Goal: Transaction & Acquisition: Purchase product/service

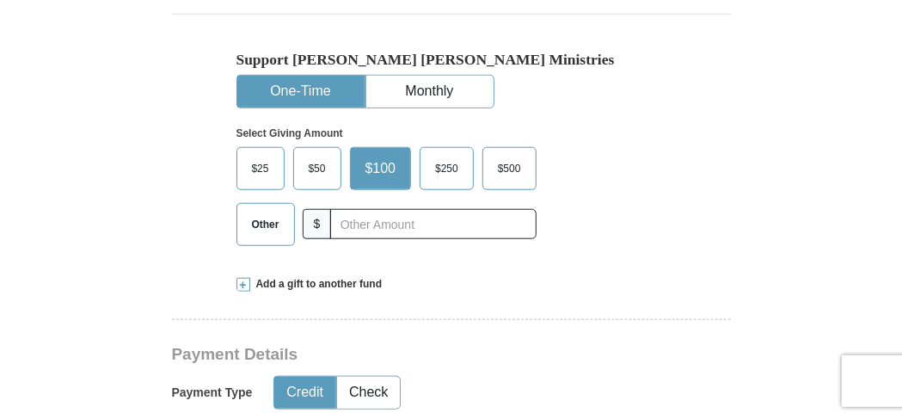
scroll to position [447, 0]
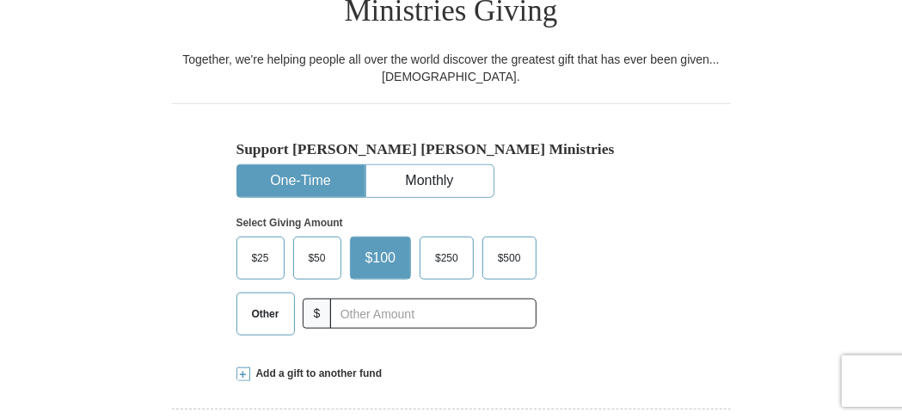
click at [245, 301] on span "Other" at bounding box center [265, 314] width 45 height 26
click at [0, 0] on input "Other" at bounding box center [0, 0] width 0 height 0
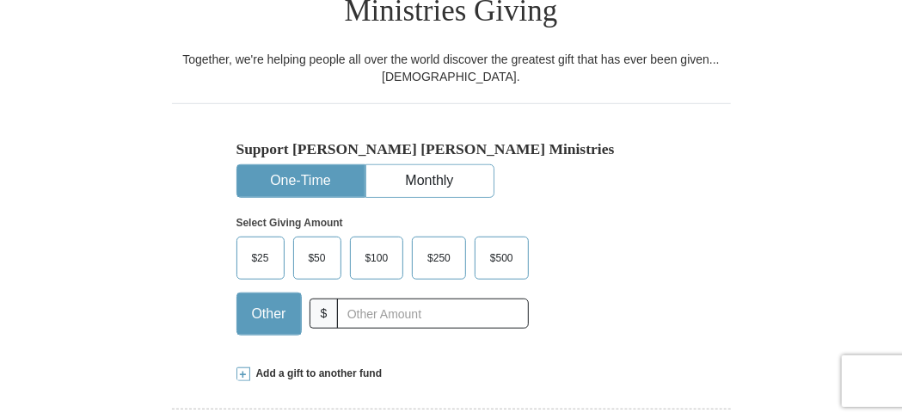
click at [261, 301] on span "Other" at bounding box center [269, 314] width 52 height 26
click at [0, 0] on input "Other" at bounding box center [0, 0] width 0 height 0
click at [264, 301] on span "Other" at bounding box center [269, 314] width 52 height 26
click at [0, 0] on input "Other" at bounding box center [0, 0] width 0 height 0
click at [262, 301] on span "Other" at bounding box center [269, 314] width 52 height 26
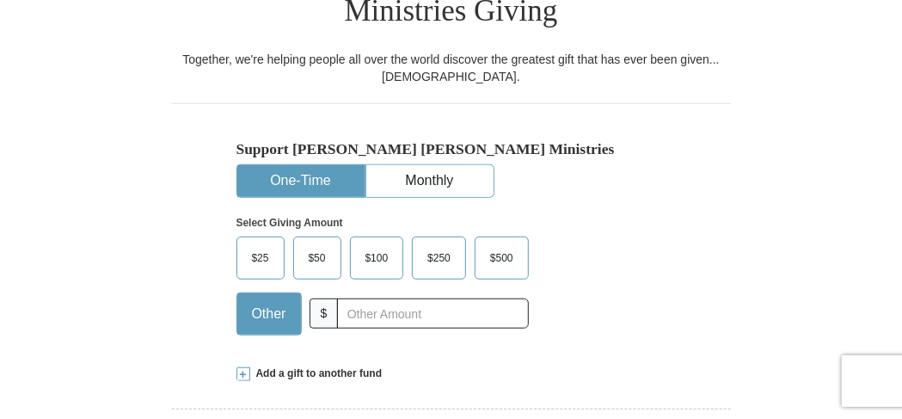
click at [0, 0] on input "Other" at bounding box center [0, 0] width 0 height 0
click at [359, 298] on input "text" at bounding box center [432, 313] width 191 height 30
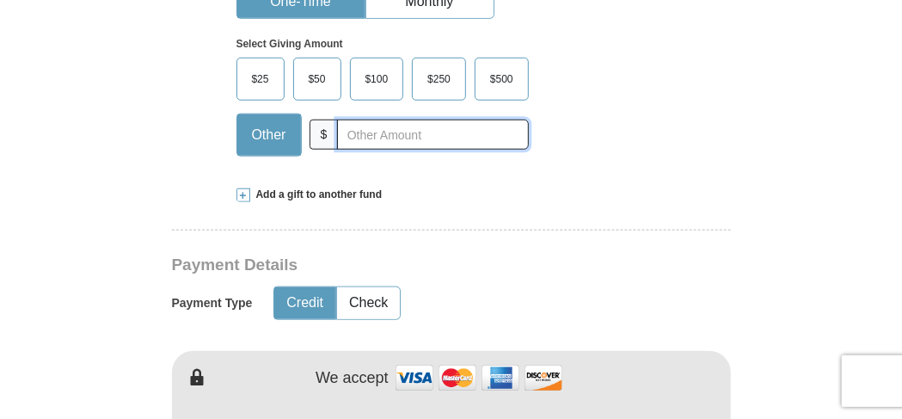
click at [359, 120] on input "text" at bounding box center [432, 135] width 191 height 30
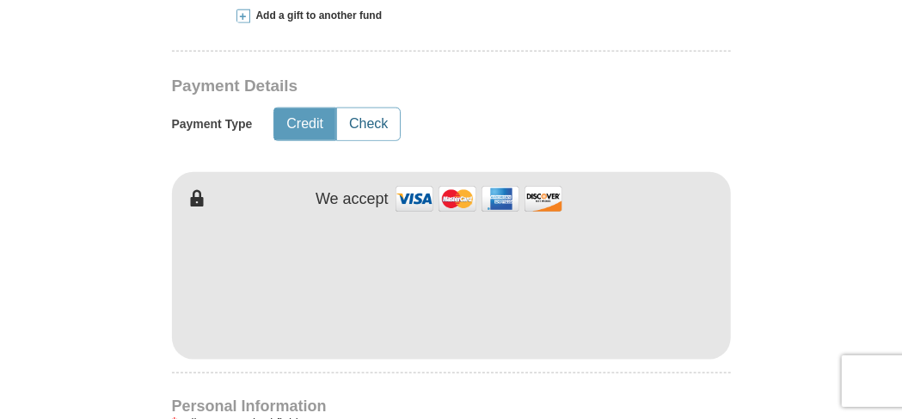
type input "200.00"
click at [364, 108] on button "Check" at bounding box center [368, 124] width 63 height 32
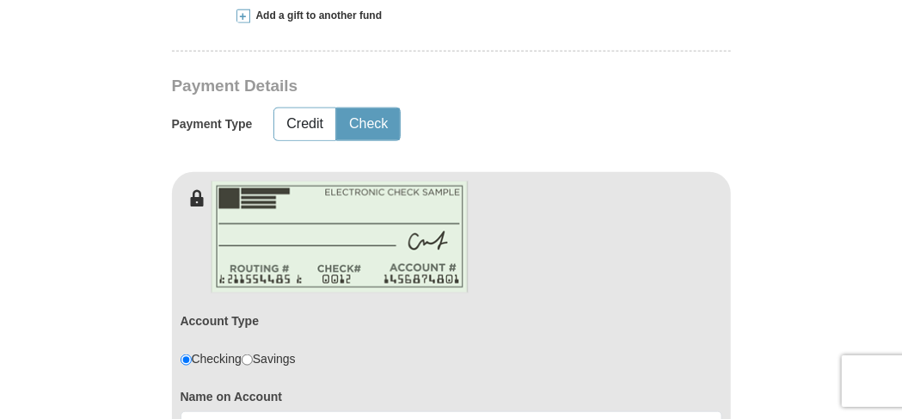
click at [372, 108] on button "Check" at bounding box center [368, 124] width 63 height 32
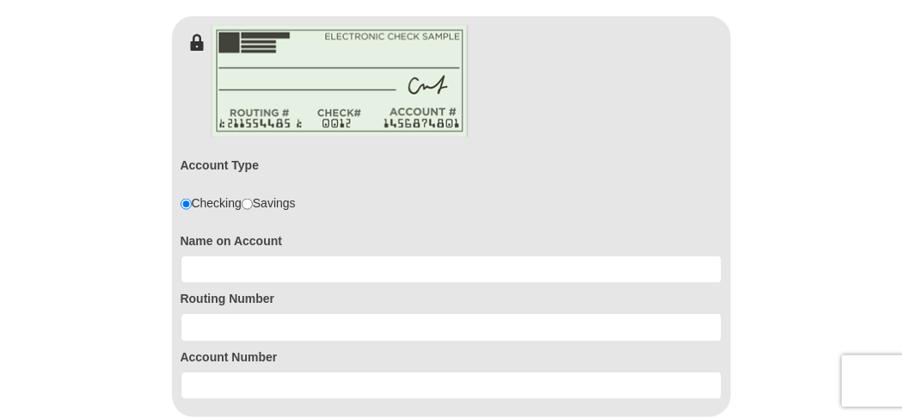
scroll to position [984, 0]
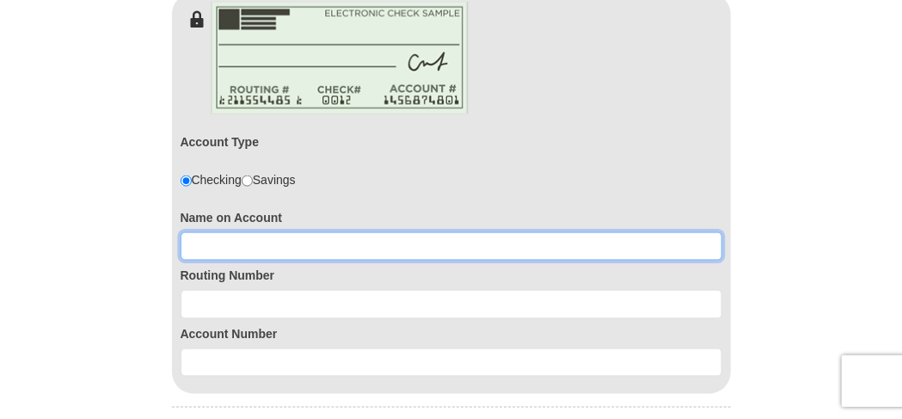
click at [211, 232] on input at bounding box center [452, 246] width 542 height 29
type input "[PERSON_NAME]"
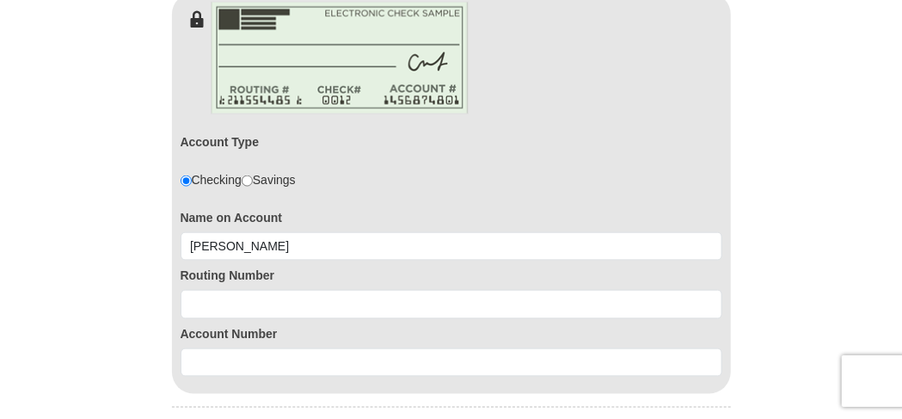
type input "[PERSON_NAME]"
type input "heck"
type input "[EMAIL_ADDRESS][DOMAIN_NAME]"
type input "[STREET_ADDRESS]"
type input "[PERSON_NAME]"
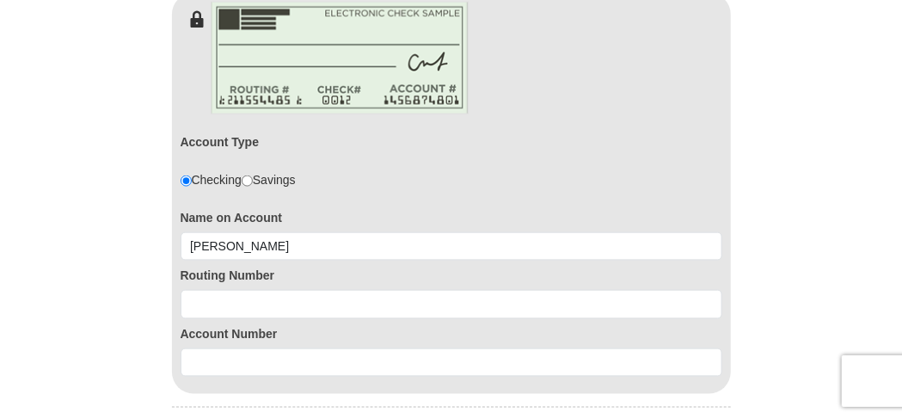
select select "LA"
type input "70435"
type input "9854005884"
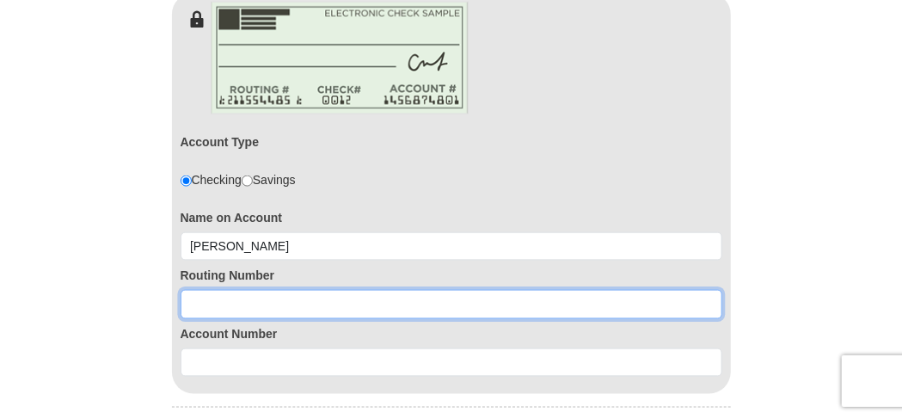
click at [207, 290] on input at bounding box center [452, 304] width 542 height 29
type input "065404544"
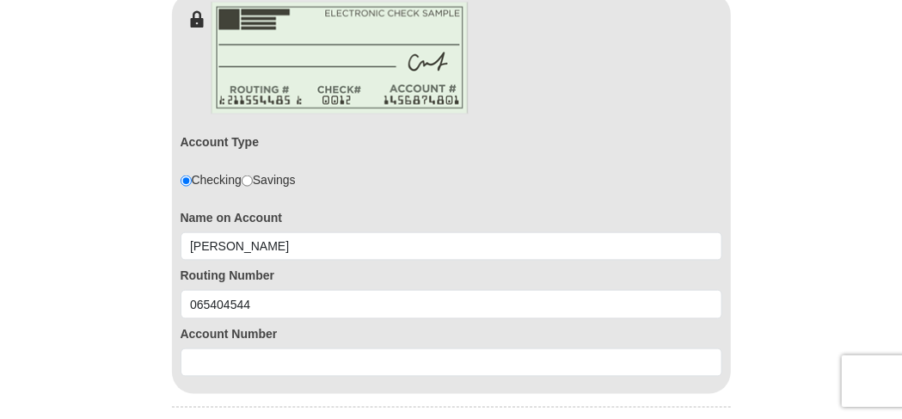
click at [212, 343] on div "Account Type Checking Savings Name on Account [PERSON_NAME] Routing Number [US_…" at bounding box center [451, 211] width 559 height 367
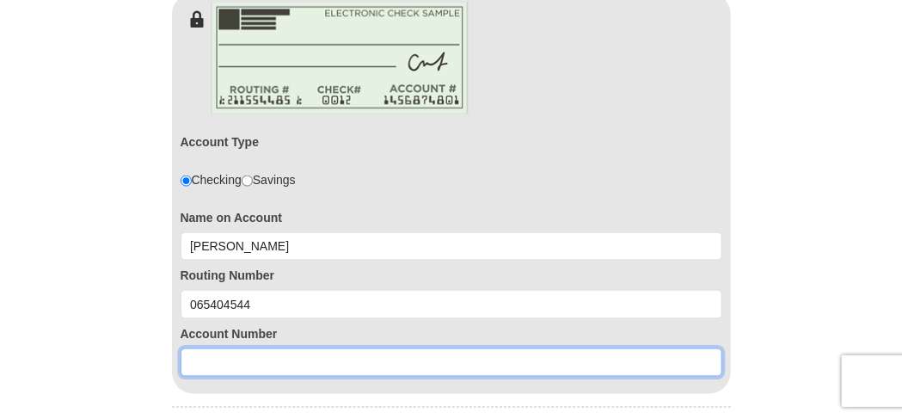
click at [220, 348] on input at bounding box center [452, 362] width 542 height 29
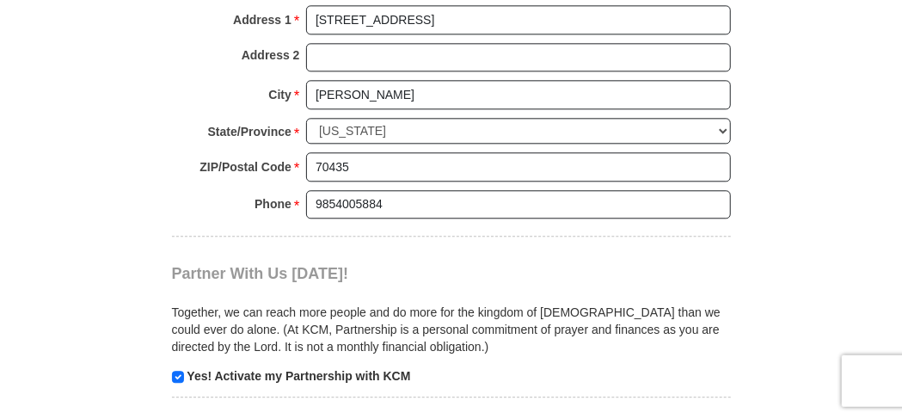
scroll to position [1699, 0]
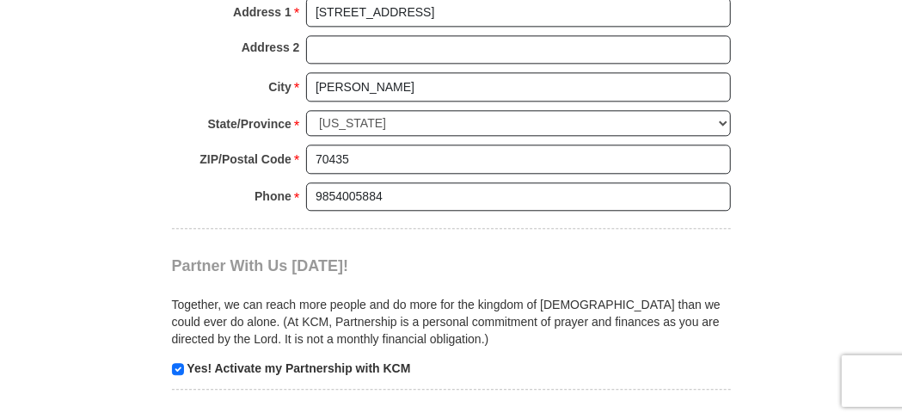
type input "1857339"
click at [175, 363] on input "checkbox" at bounding box center [178, 369] width 12 height 12
checkbox input "false"
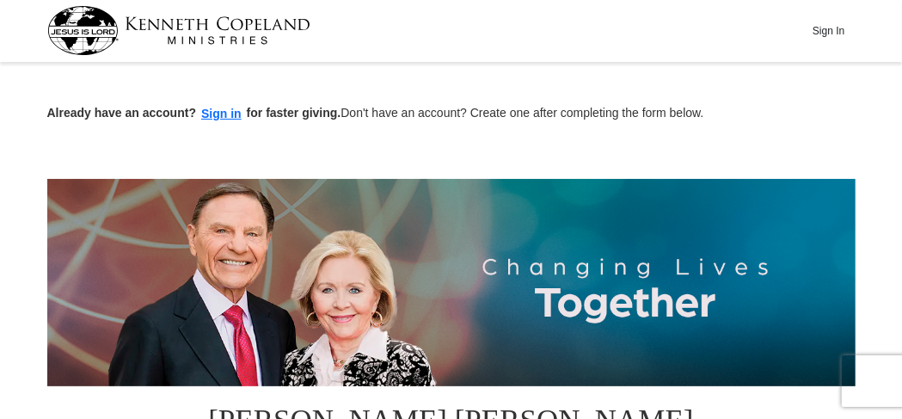
scroll to position [0, 0]
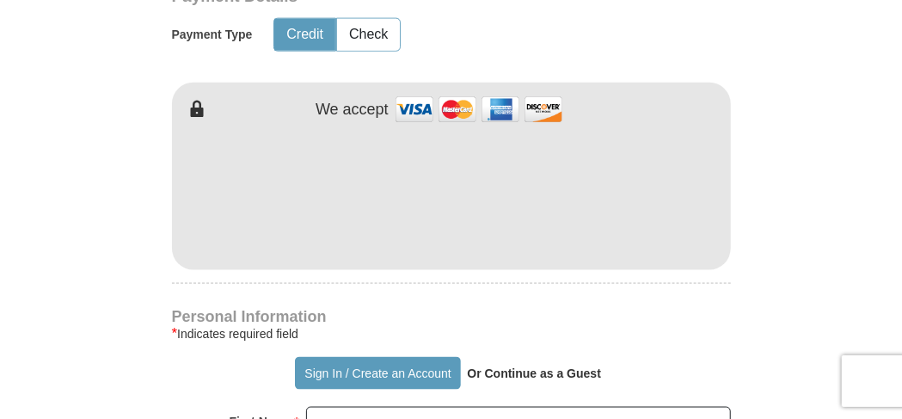
scroll to position [894, 0]
